Goal: Task Accomplishment & Management: Manage account settings

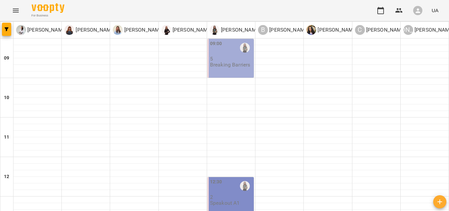
scroll to position [305, 0]
type input "**********"
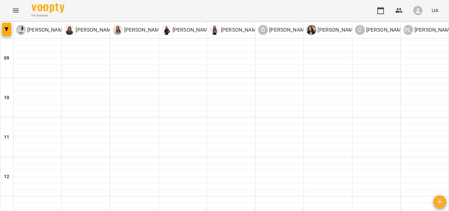
scroll to position [263, 0]
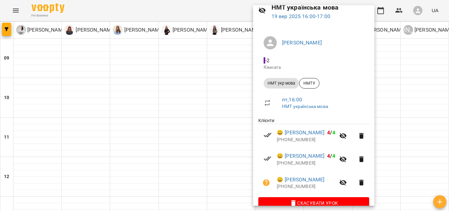
scroll to position [41, 0]
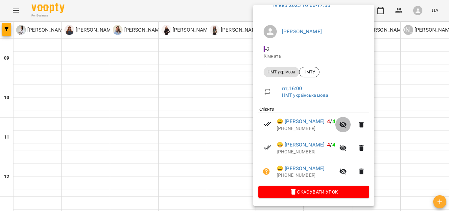
click at [347, 124] on icon "button" at bounding box center [342, 125] width 7 height 6
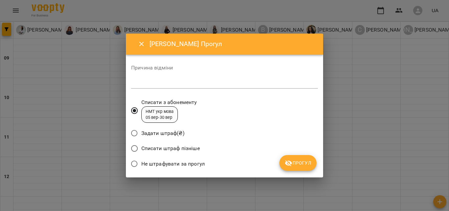
click at [157, 149] on span "Списати штраф пізніше" at bounding box center [170, 148] width 58 height 8
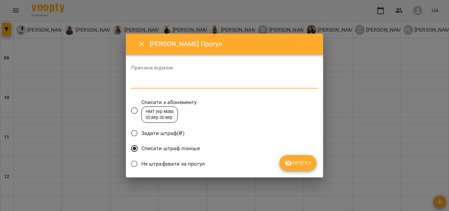
click at [174, 81] on textarea at bounding box center [224, 83] width 187 height 6
type textarea "*******"
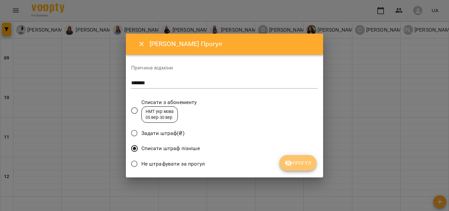
click at [290, 163] on icon "submit" at bounding box center [289, 163] width 8 height 8
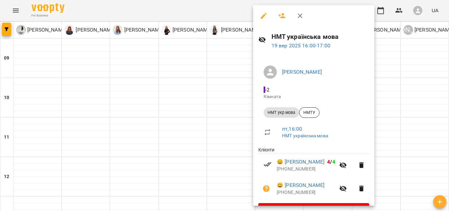
scroll to position [18, 0]
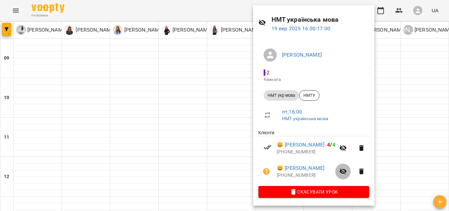
click at [347, 170] on icon "button" at bounding box center [343, 171] width 8 height 8
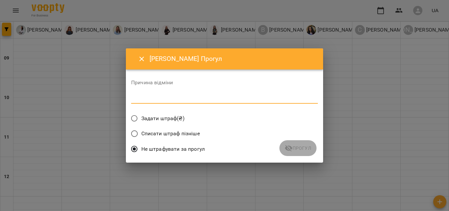
click at [225, 97] on textarea at bounding box center [224, 98] width 187 height 6
type textarea "*"
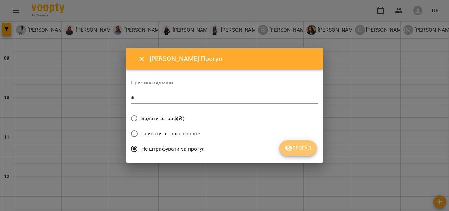
click at [308, 152] on button "Прогул" at bounding box center [297, 148] width 37 height 16
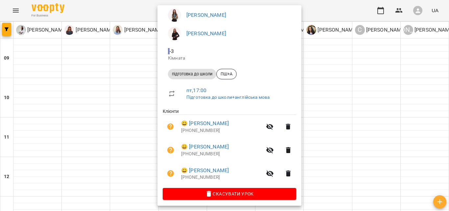
scroll to position [60, 0]
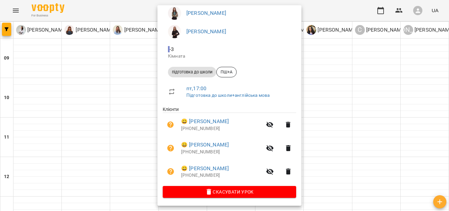
click at [333, 70] on div at bounding box center [224, 105] width 449 height 211
